Goal: Check status: Check status

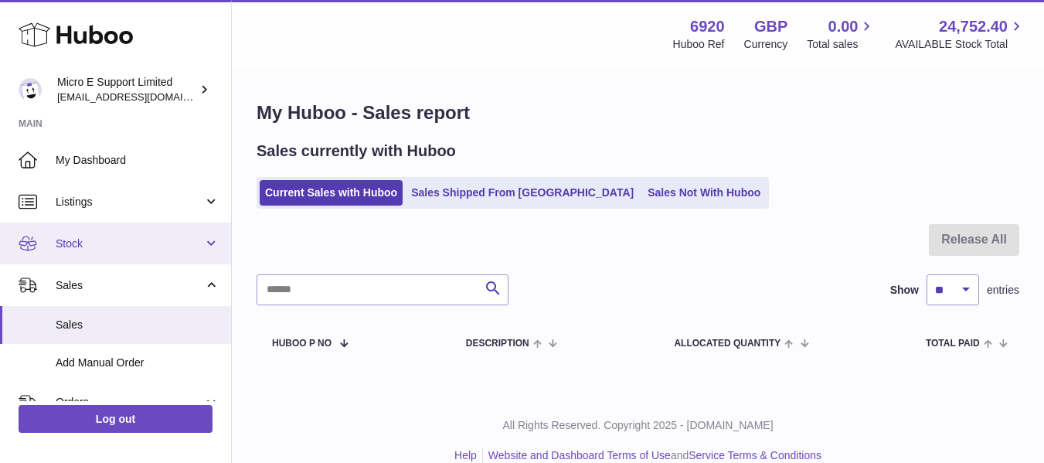
click at [148, 253] on link "Stock" at bounding box center [115, 243] width 231 height 42
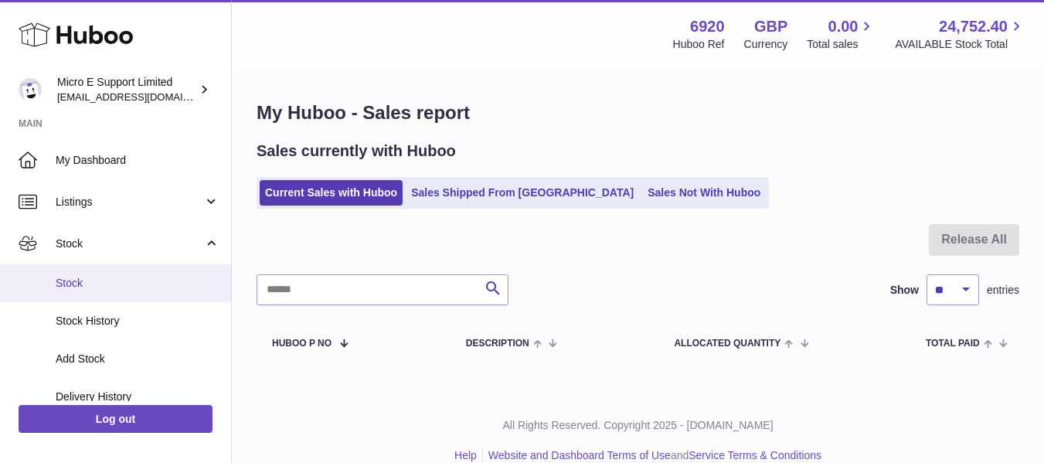
click at [92, 281] on span "Stock" at bounding box center [138, 283] width 164 height 15
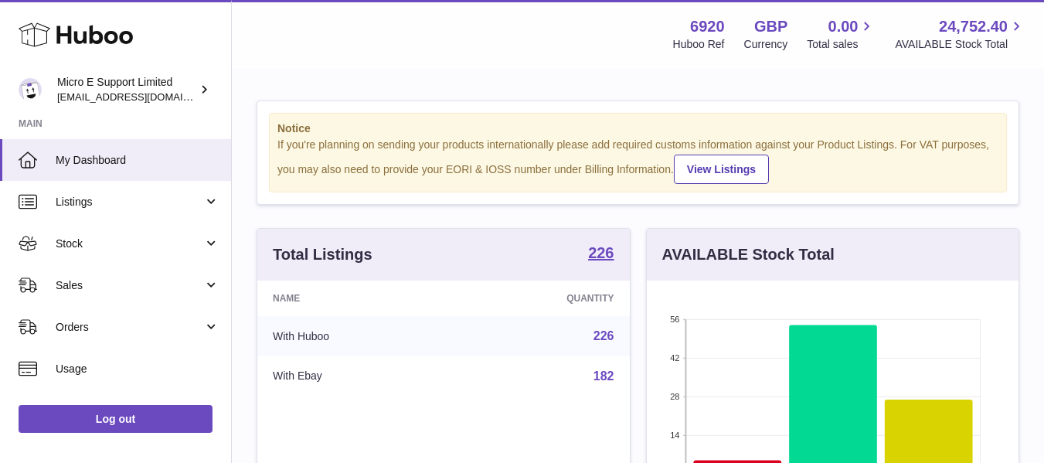
scroll to position [241, 372]
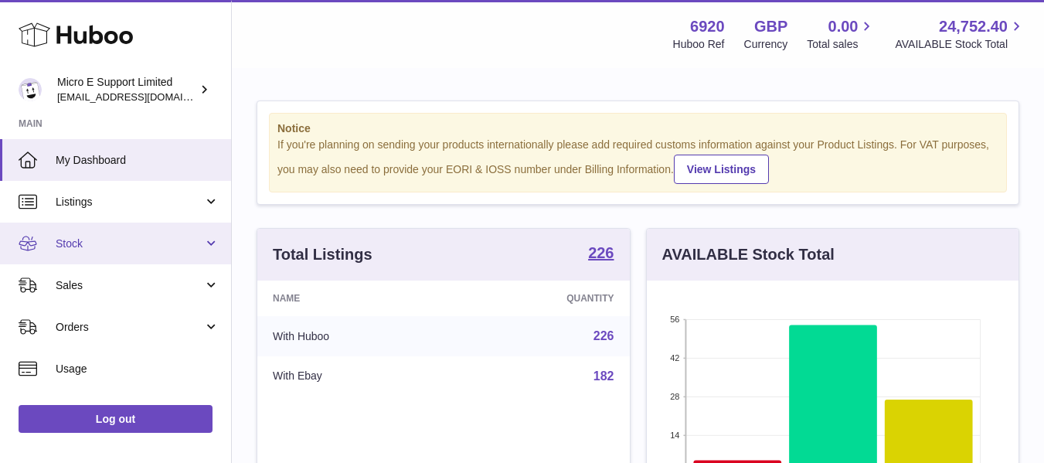
click at [126, 253] on link "Stock" at bounding box center [115, 243] width 231 height 42
click at [93, 263] on link "Stock" at bounding box center [115, 243] width 231 height 42
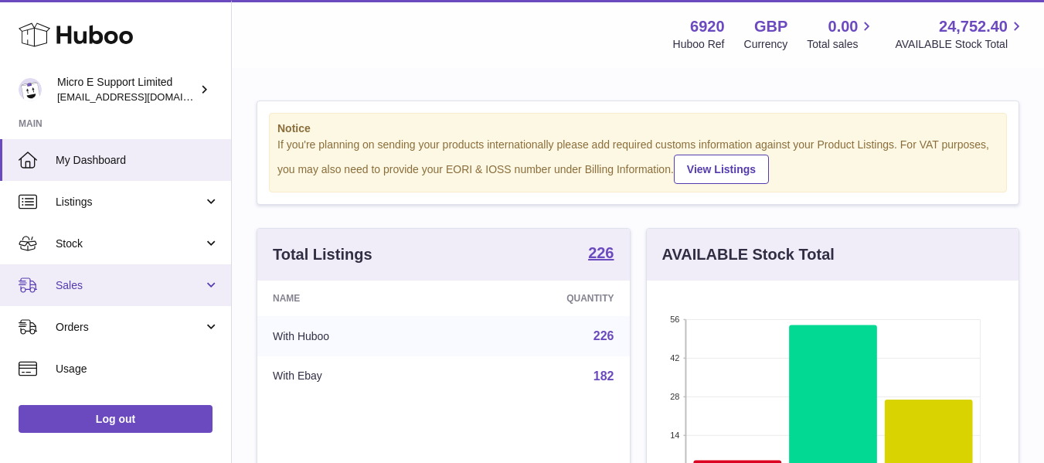
click at [85, 282] on span "Sales" at bounding box center [130, 285] width 148 height 15
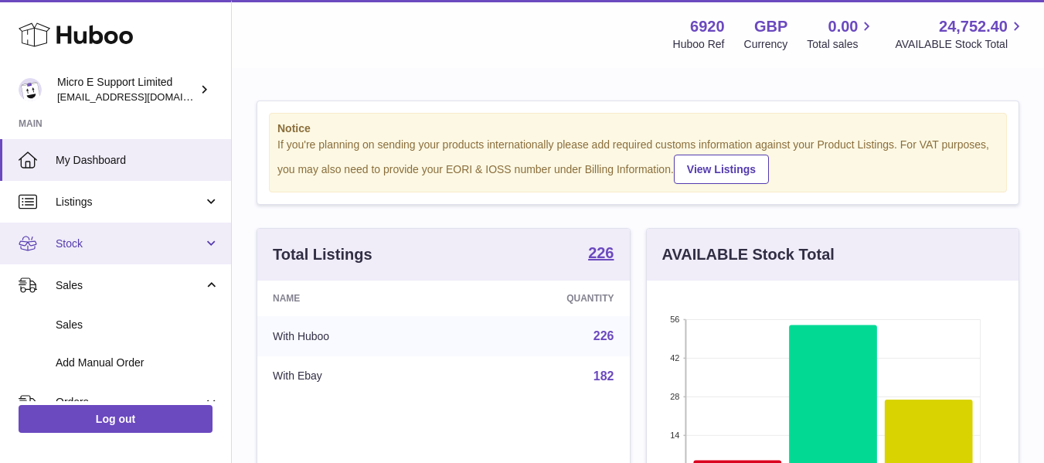
click at [87, 257] on link "Stock" at bounding box center [115, 243] width 231 height 42
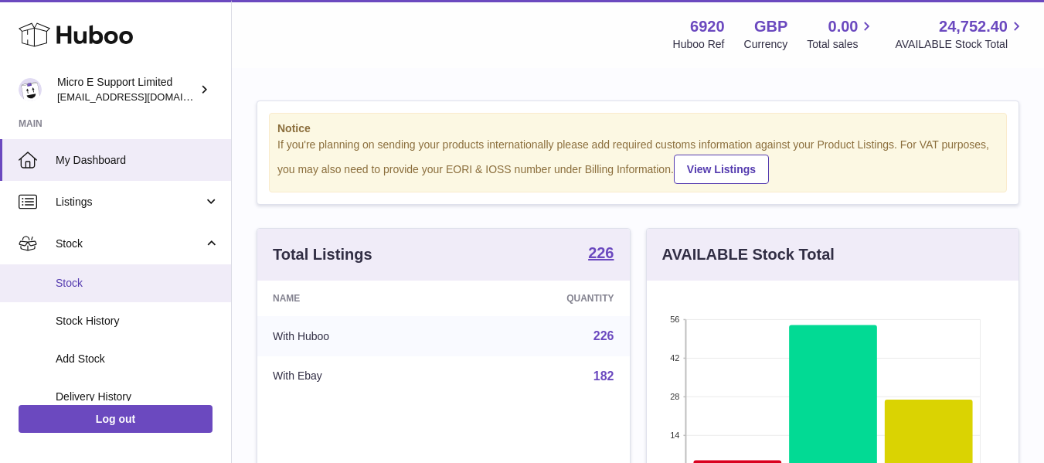
click at [83, 274] on link "Stock" at bounding box center [115, 283] width 231 height 38
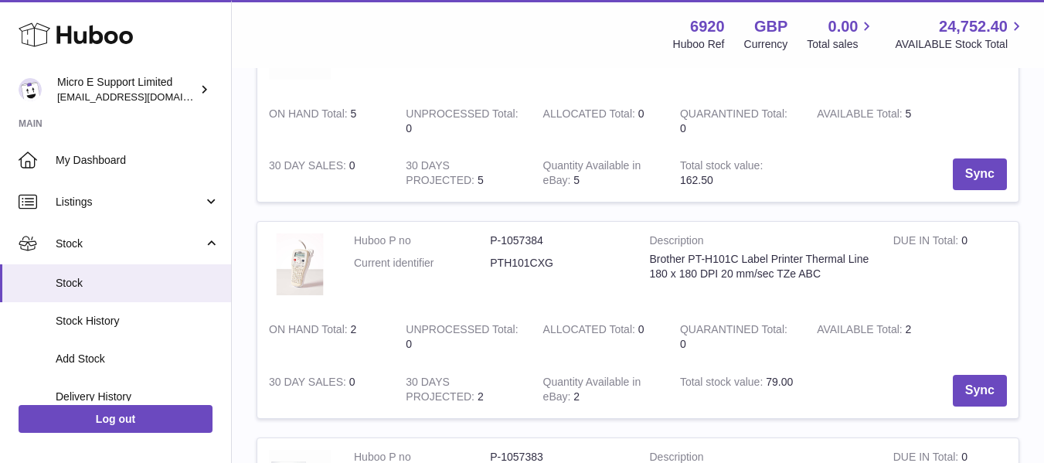
scroll to position [723, 0]
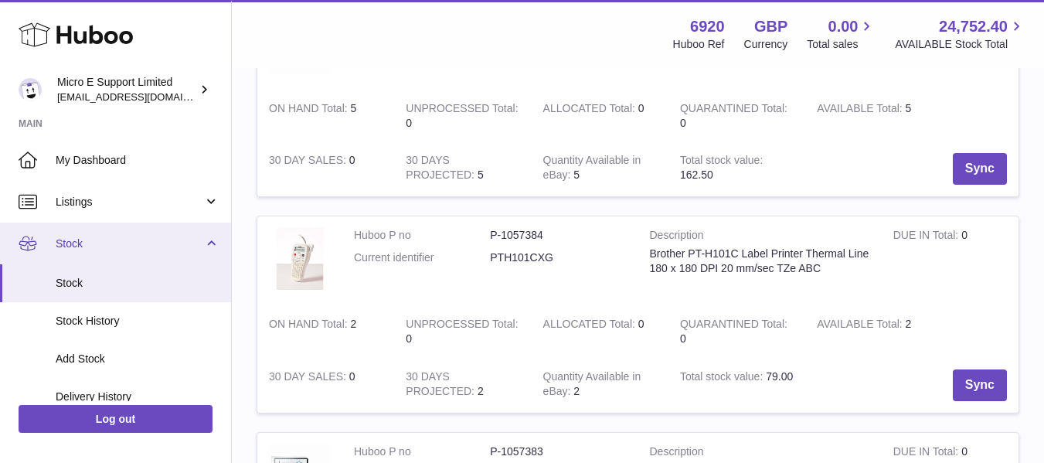
click at [180, 245] on span "Stock" at bounding box center [130, 243] width 148 height 15
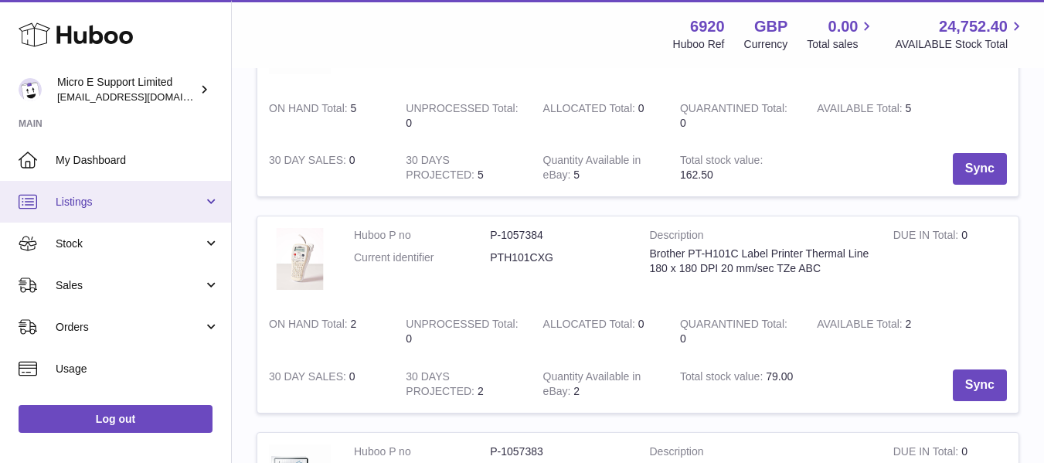
click at [180, 198] on span "Listings" at bounding box center [130, 202] width 148 height 15
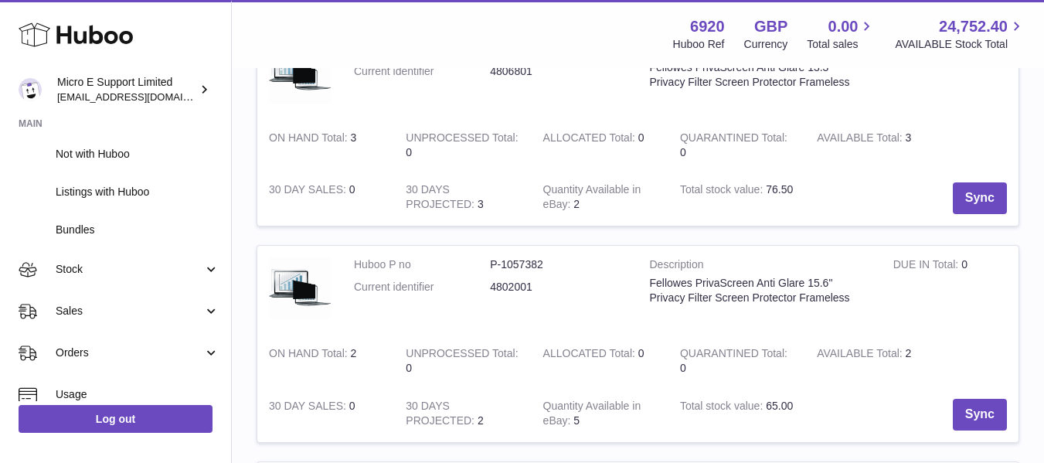
scroll to position [87, 0]
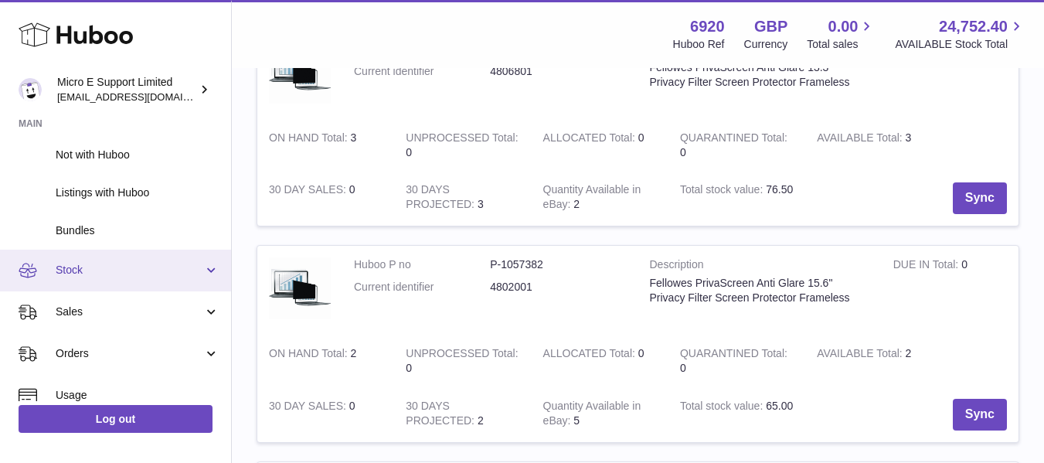
click at [112, 268] on span "Stock" at bounding box center [130, 270] width 148 height 15
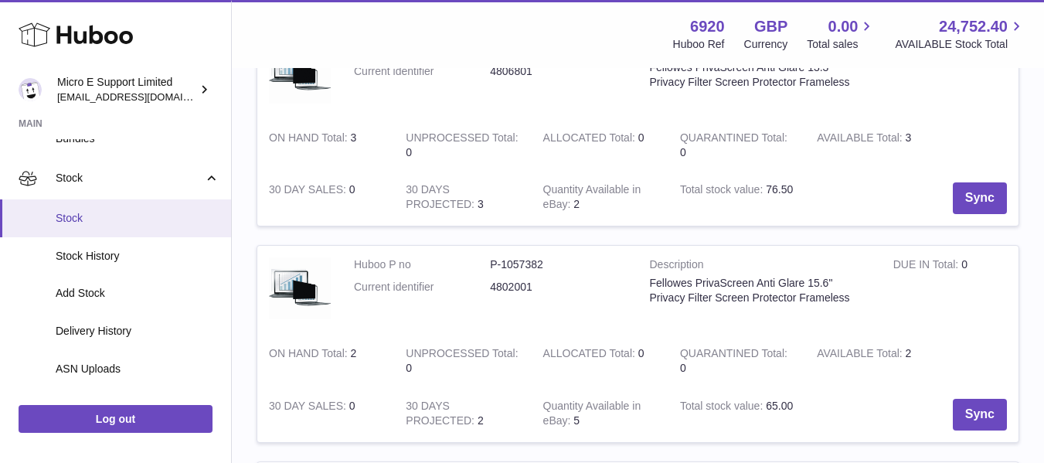
scroll to position [180, 0]
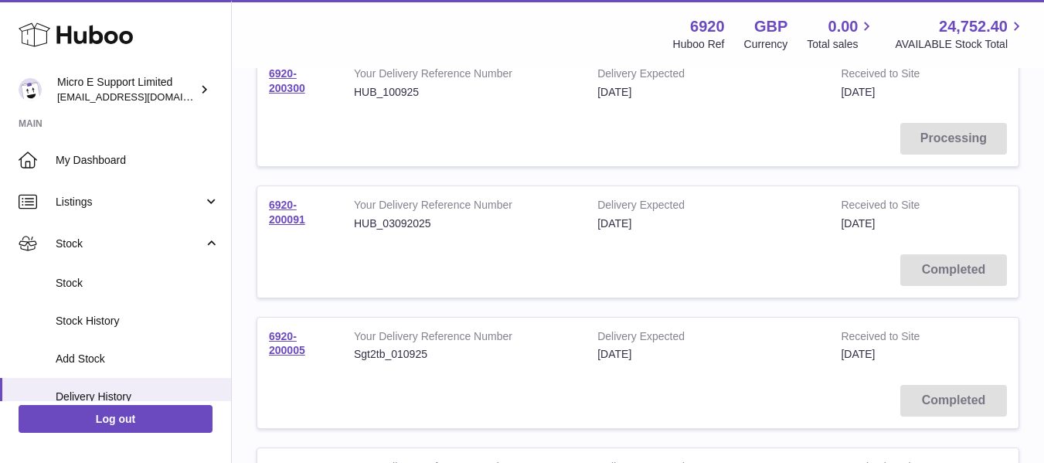
scroll to position [226, 0]
click at [290, 221] on link "6920-200091" at bounding box center [287, 213] width 36 height 27
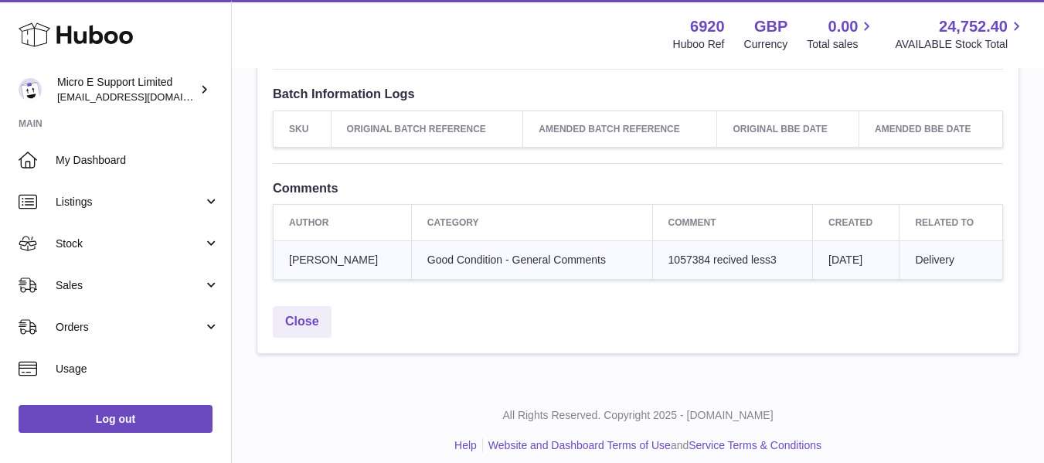
scroll to position [1149, 0]
click at [668, 256] on span "1057384 recived less3" at bounding box center [722, 259] width 108 height 12
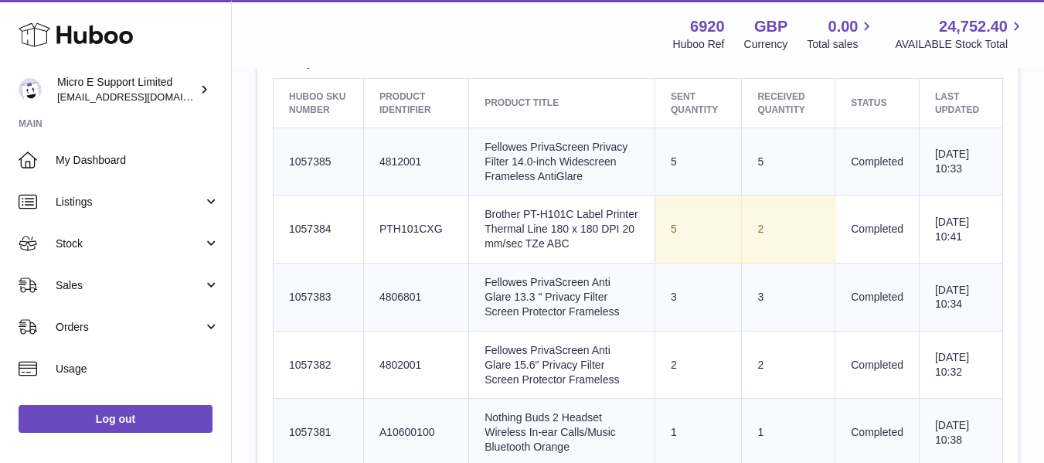
scroll to position [592, 0]
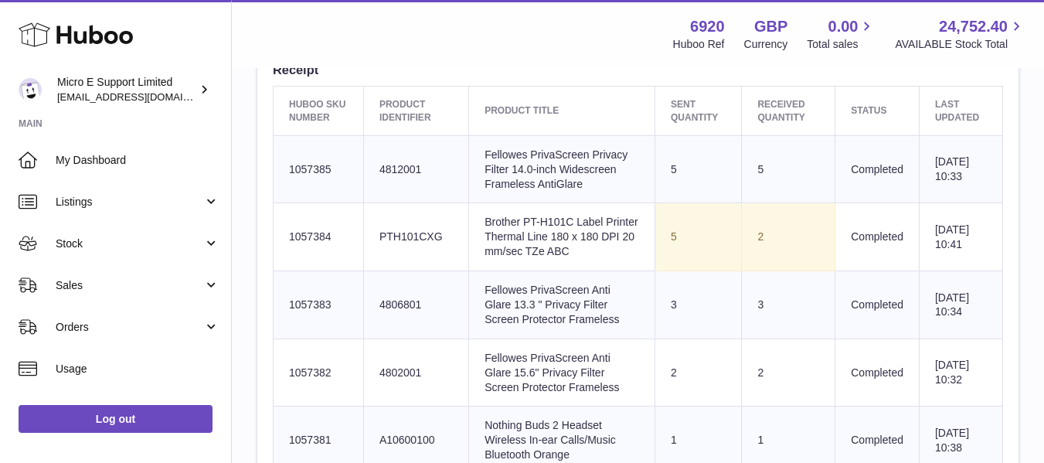
drag, startPoint x: 288, startPoint y: 236, endPoint x: 452, endPoint y: 253, distance: 164.6
click at [452, 253] on tr "Huboo SKU Number 1057384 Client Identifier PTH101CXG Product title Brother PT-H…" at bounding box center [637, 237] width 729 height 68
copy tr "1057384 Client Identifier PTH101CXG"
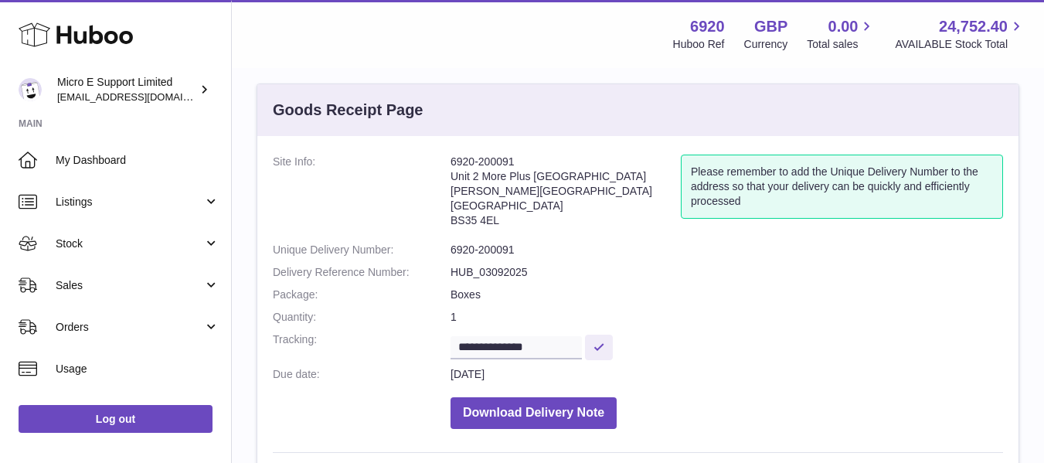
scroll to position [16, 0]
click at [498, 163] on address "6920-200091 Unit 2 [GEOGRAPHIC_DATA][STREET_ADDRESS][PERSON_NAME]" at bounding box center [565, 195] width 230 height 80
click at [498, 163] on address "6920-200091 Unit 2 More Plus Central Park Hudson Ave Severn Beach BS35 4EL" at bounding box center [565, 195] width 230 height 80
click at [500, 246] on dd "6920-200091" at bounding box center [726, 250] width 552 height 15
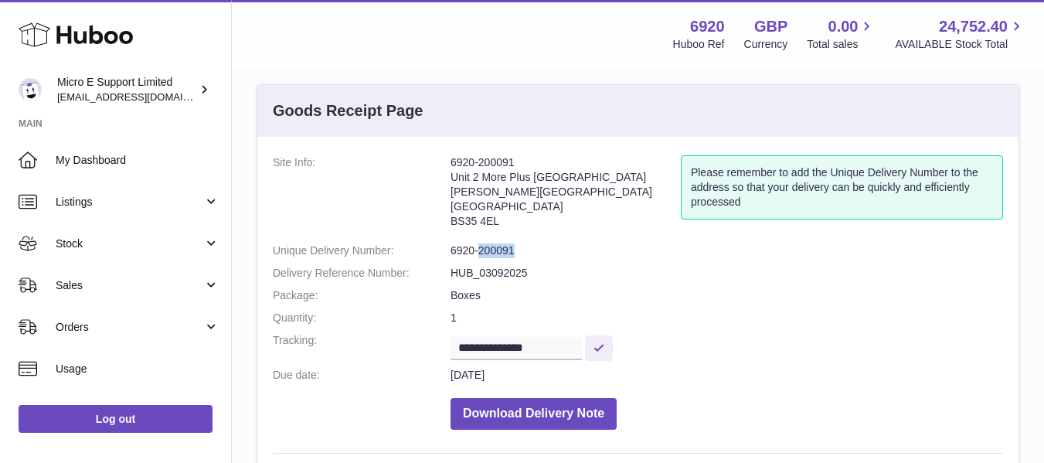
click at [500, 246] on dd "6920-200091" at bounding box center [726, 250] width 552 height 15
copy dl "6920-200091"
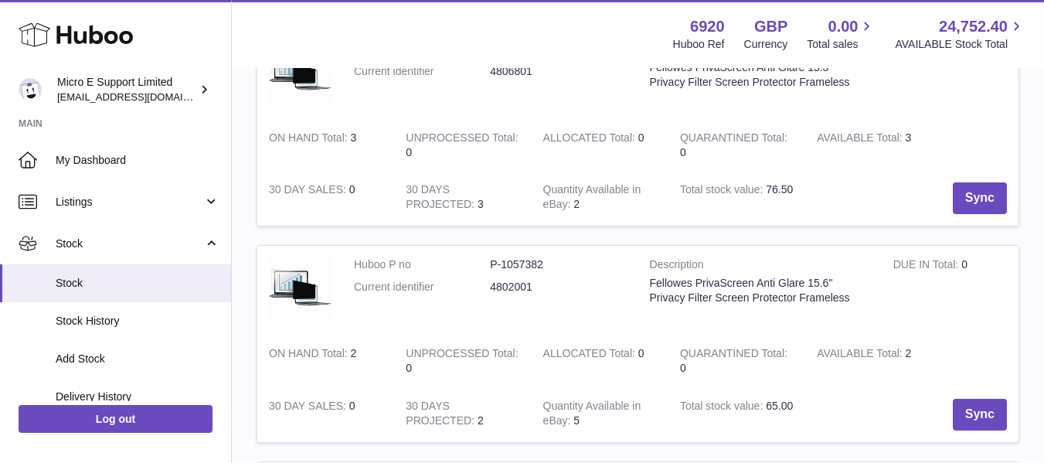
click at [543, 220] on td "Quantity Available in eBay 2" at bounding box center [599, 198] width 137 height 55
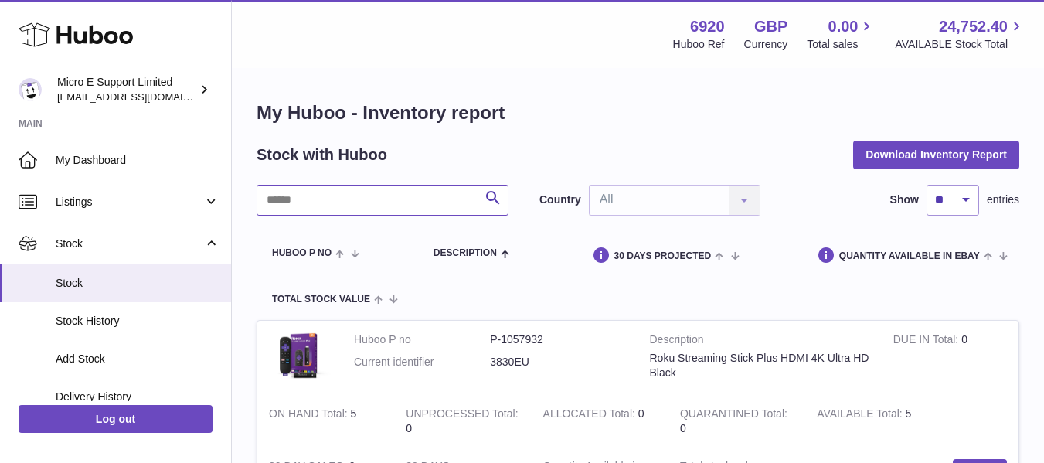
click at [345, 206] on input "text" at bounding box center [382, 200] width 252 height 31
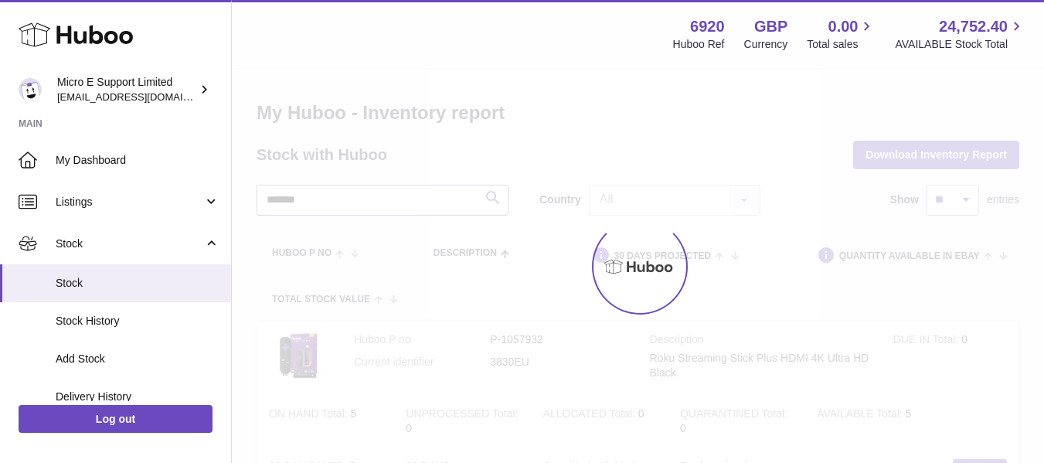
type input "*******"
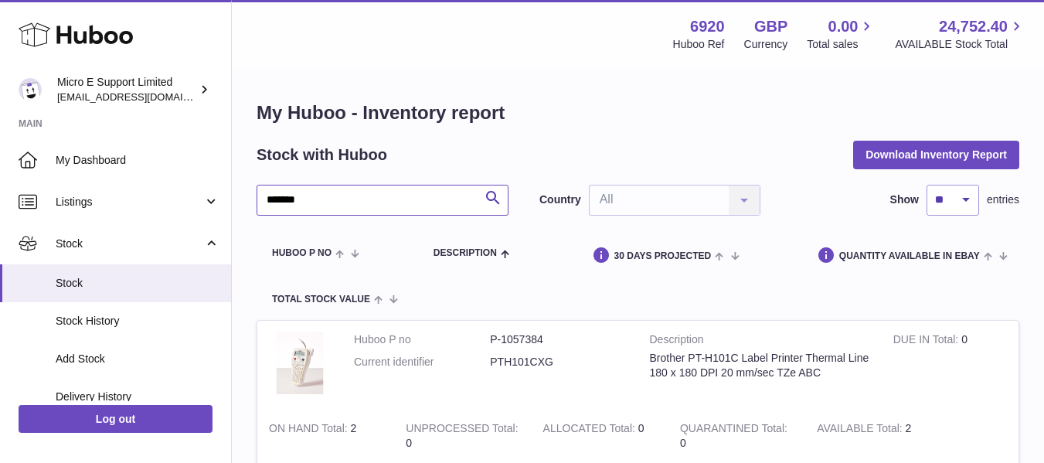
click at [450, 203] on input "*******" at bounding box center [382, 200] width 252 height 31
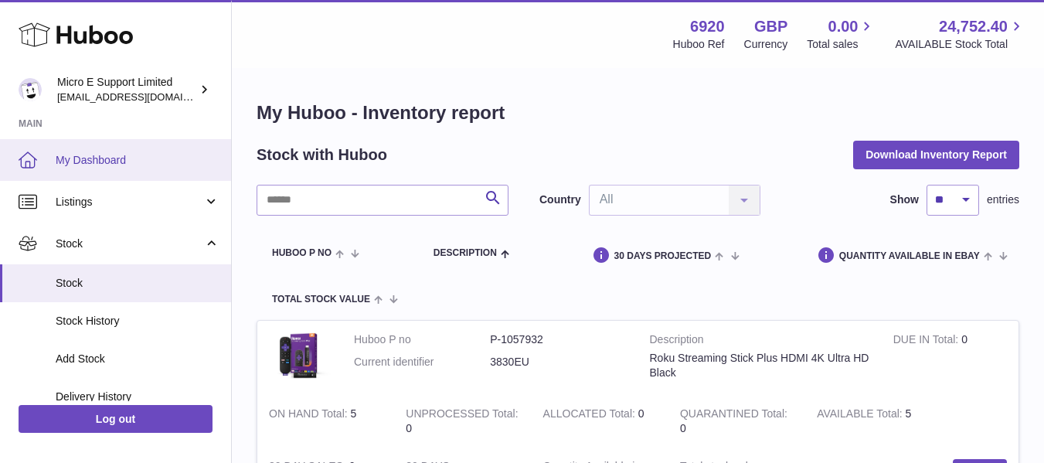
click at [105, 164] on span "My Dashboard" at bounding box center [138, 160] width 164 height 15
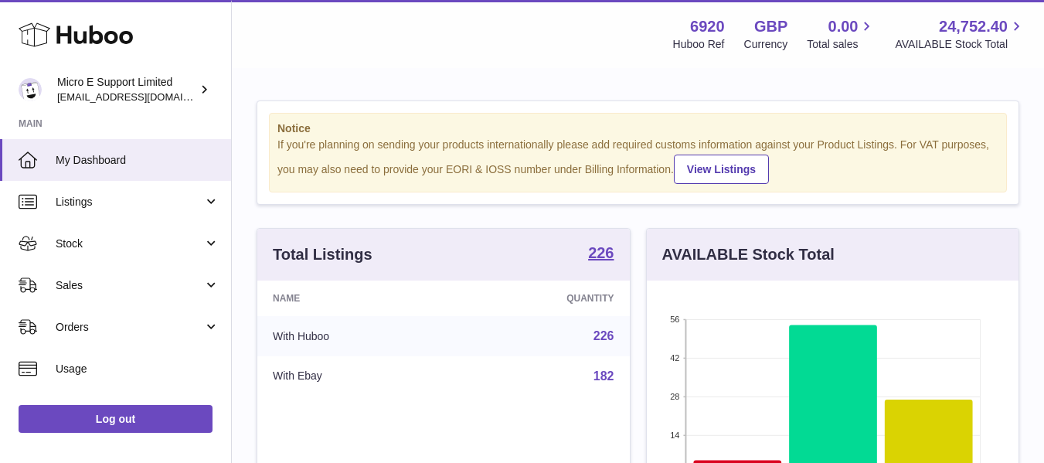
scroll to position [241, 372]
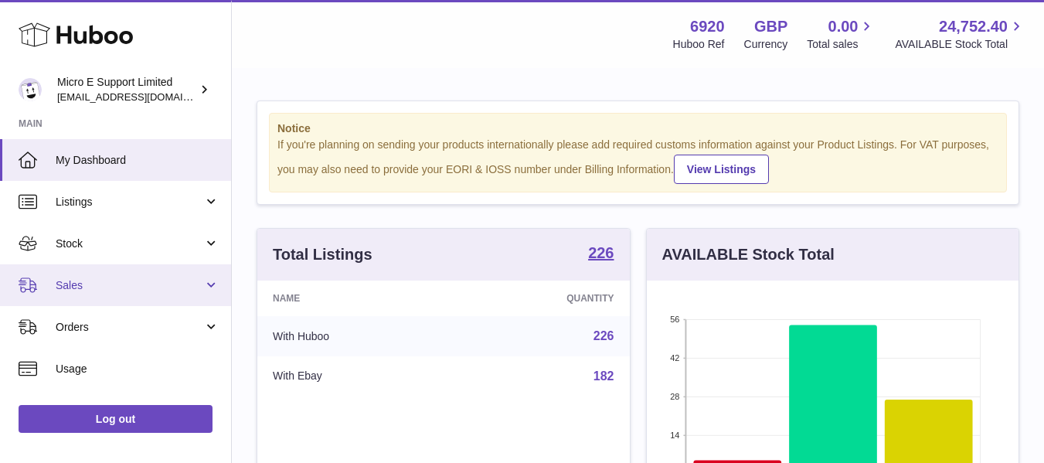
click at [103, 294] on link "Sales" at bounding box center [115, 285] width 231 height 42
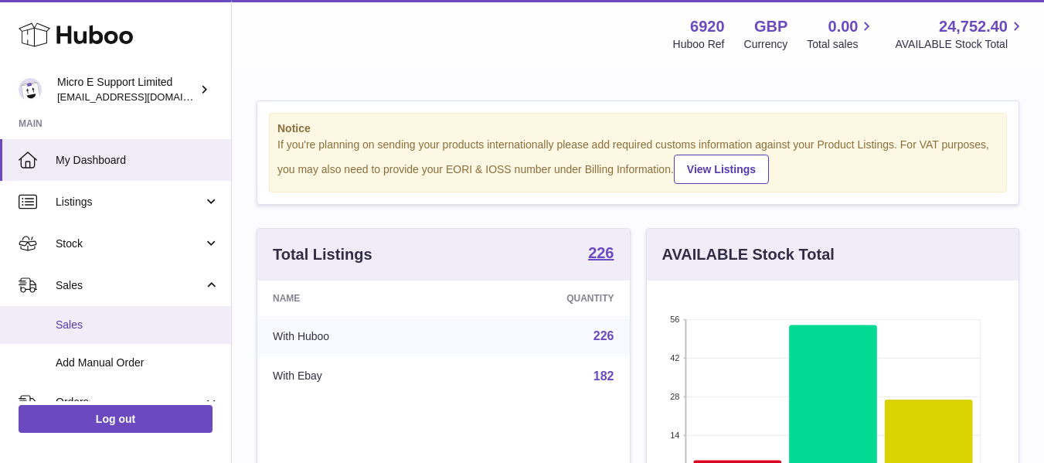
click at [87, 324] on span "Sales" at bounding box center [138, 325] width 164 height 15
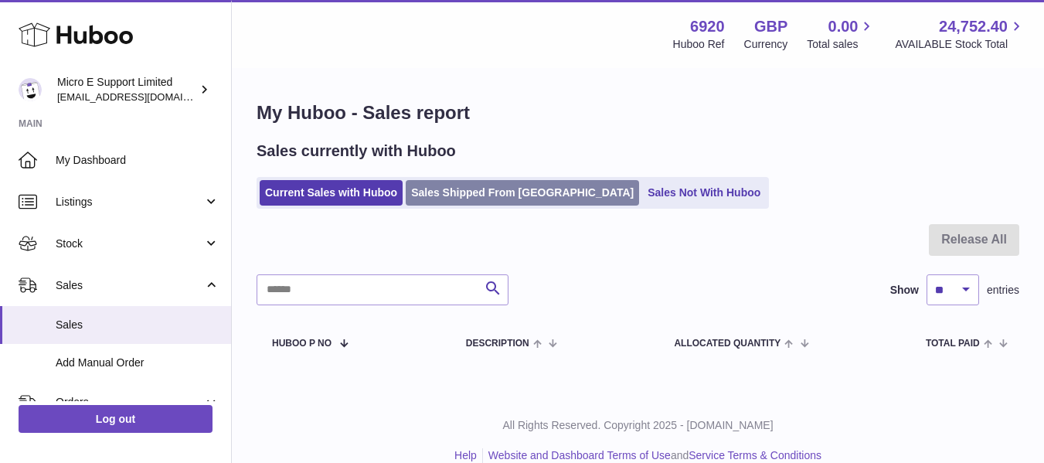
click at [535, 197] on link "Sales Shipped From [GEOGRAPHIC_DATA]" at bounding box center [522, 192] width 233 height 25
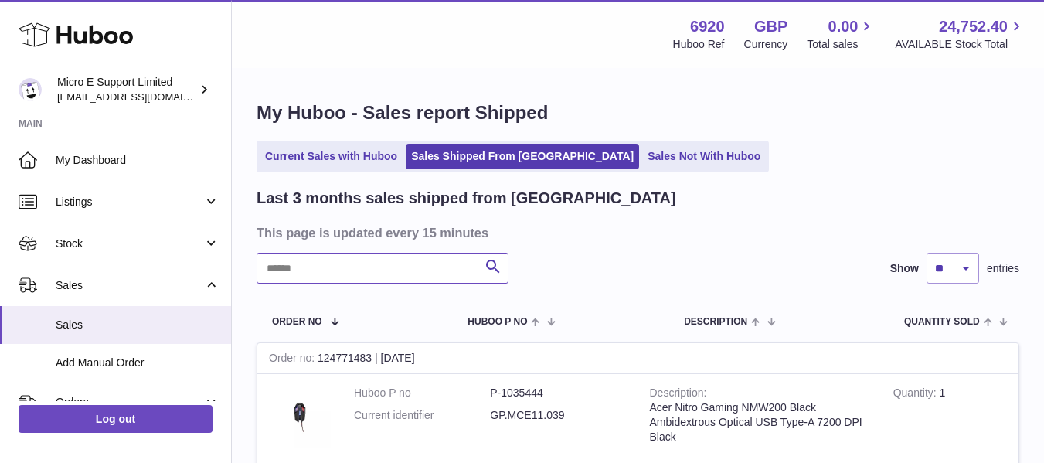
click at [387, 271] on input "text" at bounding box center [382, 268] width 252 height 31
paste input "********"
click at [399, 256] on input "********" at bounding box center [382, 268] width 252 height 31
click at [522, 386] on dd "P-805988" at bounding box center [558, 392] width 136 height 15
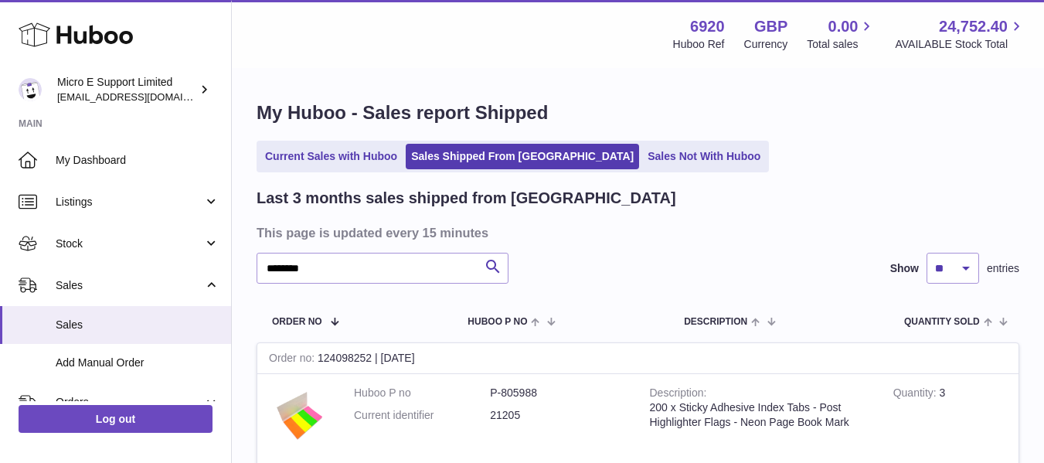
click at [520, 392] on dd "P-805988" at bounding box center [558, 392] width 136 height 15
copy dd "805988"
click at [353, 263] on input "********" at bounding box center [382, 268] width 252 height 31
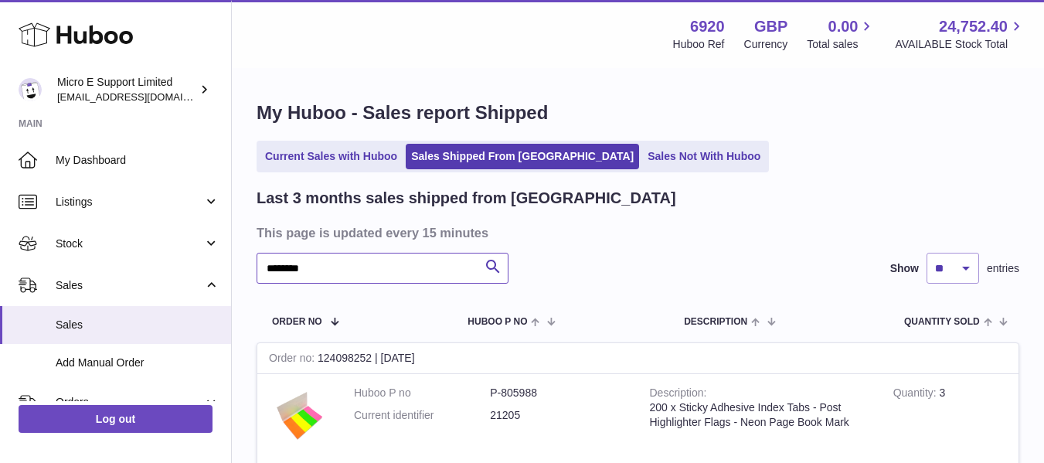
click at [353, 263] on input "********" at bounding box center [382, 268] width 252 height 31
paste input "text"
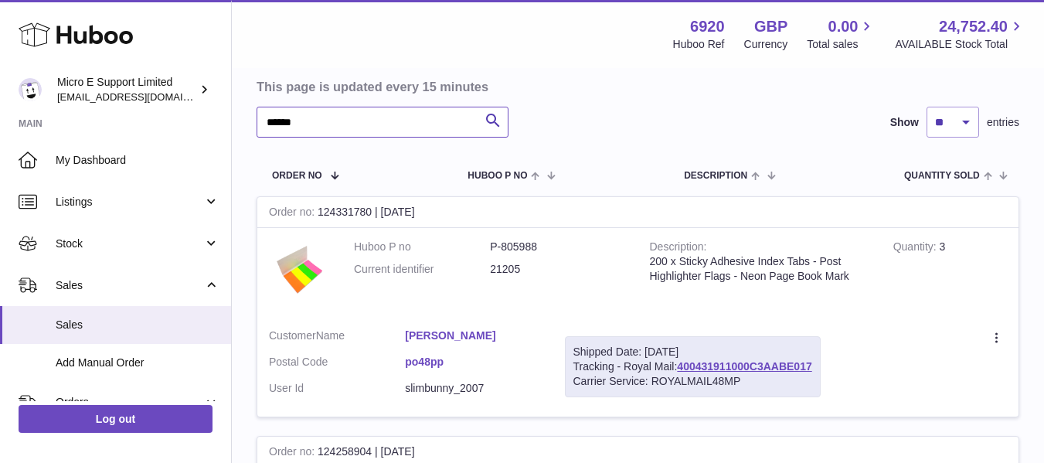
scroll to position [144, 0]
click at [317, 124] on input "******" at bounding box center [382, 123] width 252 height 31
paste input "*********"
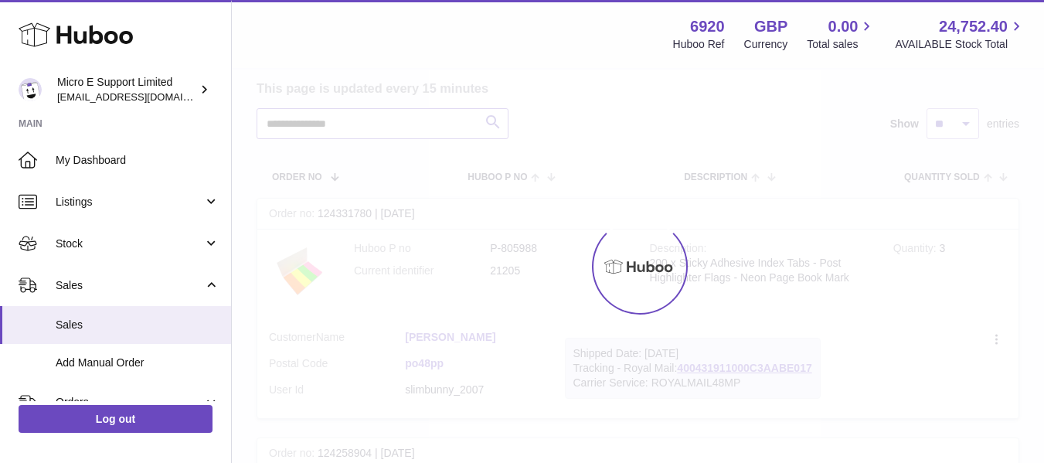
scroll to position [2, 0]
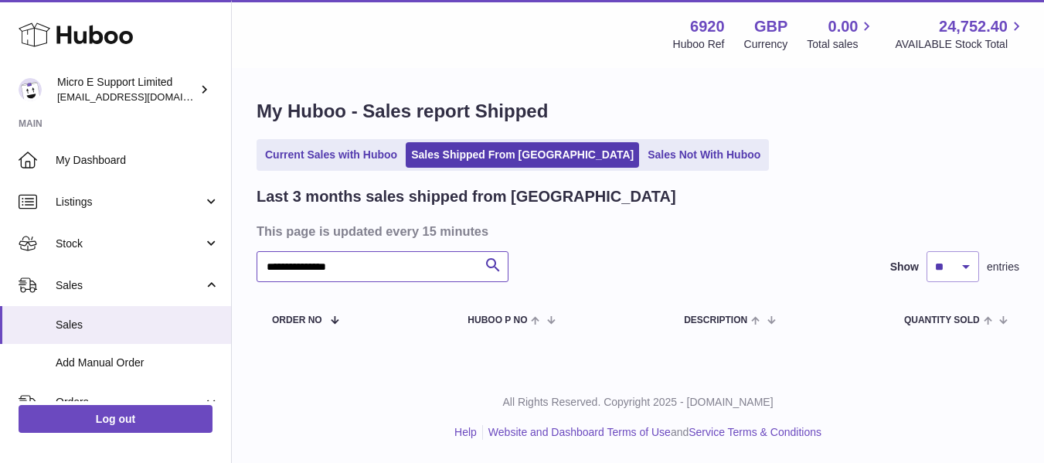
click at [301, 268] on input "**********" at bounding box center [382, 266] width 252 height 31
drag, startPoint x: 296, startPoint y: 268, endPoint x: 427, endPoint y: 265, distance: 131.4
click at [427, 265] on input "**********" at bounding box center [382, 266] width 252 height 31
type input "*"
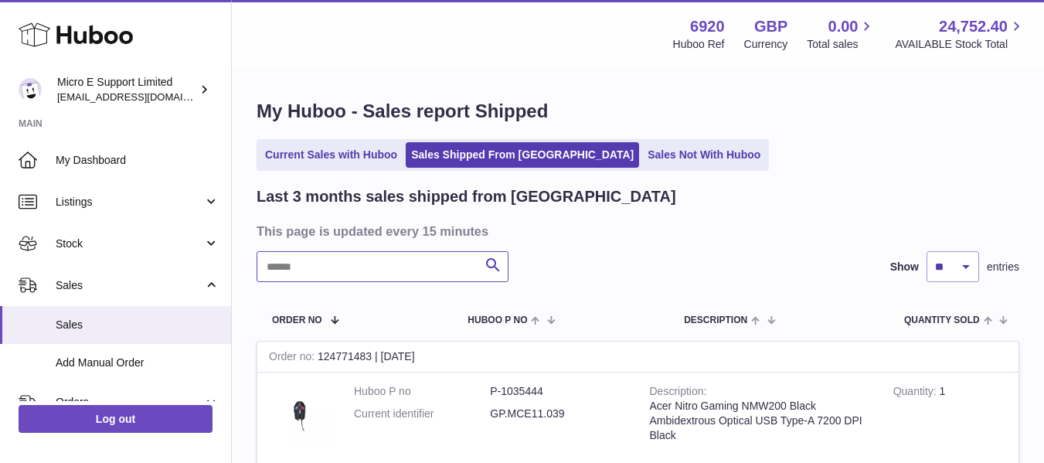
scroll to position [144, 0]
